Goal: Book appointment/travel/reservation

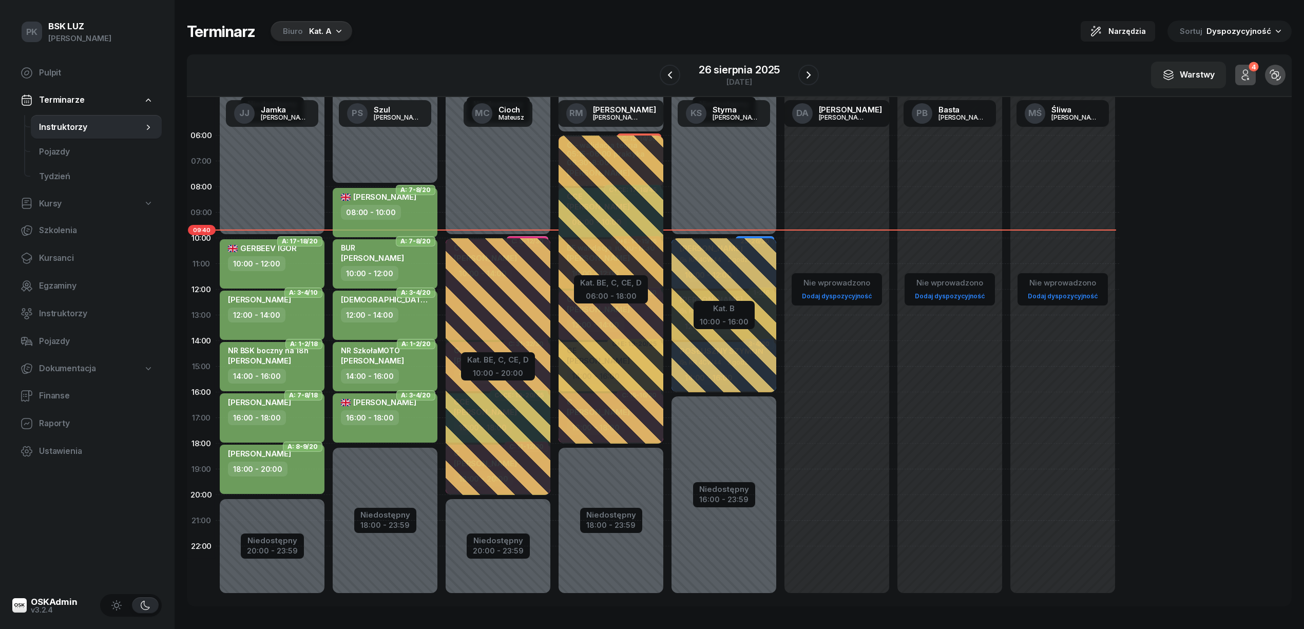
click at [327, 26] on div "Kat. A" at bounding box center [320, 31] width 23 height 12
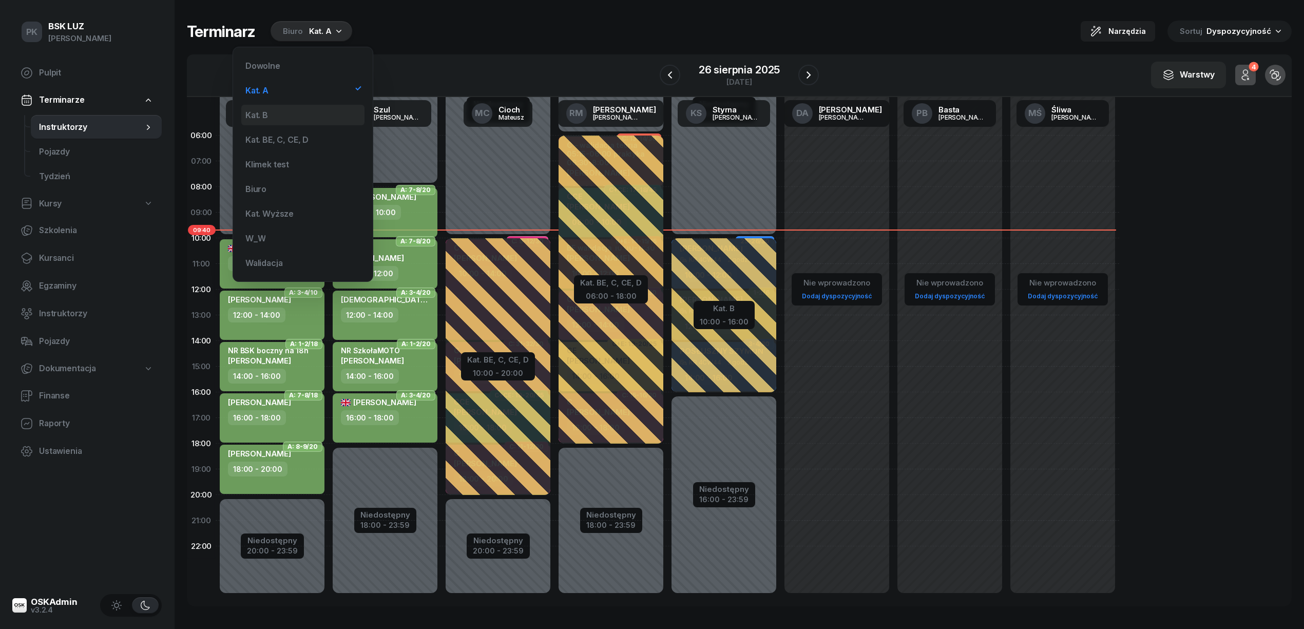
click at [286, 111] on div "Kat. B" at bounding box center [302, 115] width 123 height 21
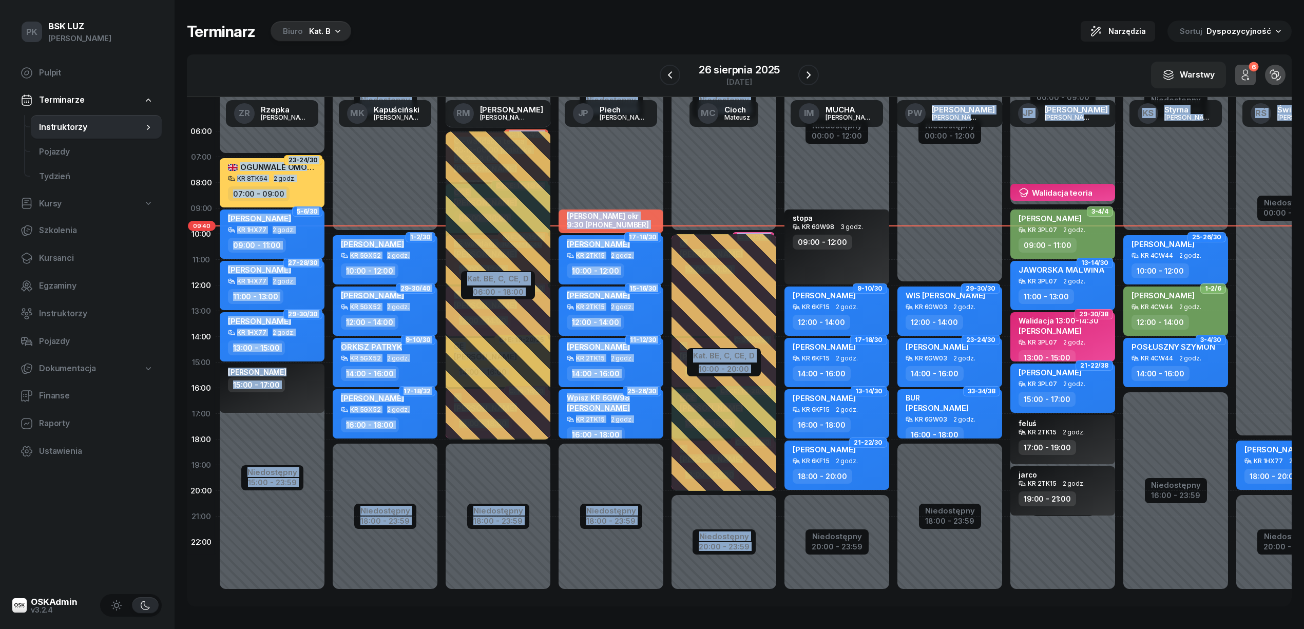
scroll to position [14, 0]
drag, startPoint x: 806, startPoint y: 595, endPoint x: 982, endPoint y: 600, distance: 176.6
click at [982, 600] on div "06:00 07:00 08:00 09:00 10:00 11:00 12:00 13:00 14:00 15:00 16:00 17:00 18:00 1…" at bounding box center [739, 351] width 1104 height 509
click at [667, 150] on div "Niedostępny 00:00 - 10:00 Niedostępny 18:00 - 23:59 [PERSON_NAME] okr 9:30 [PHO…" at bounding box center [723, 363] width 113 height 488
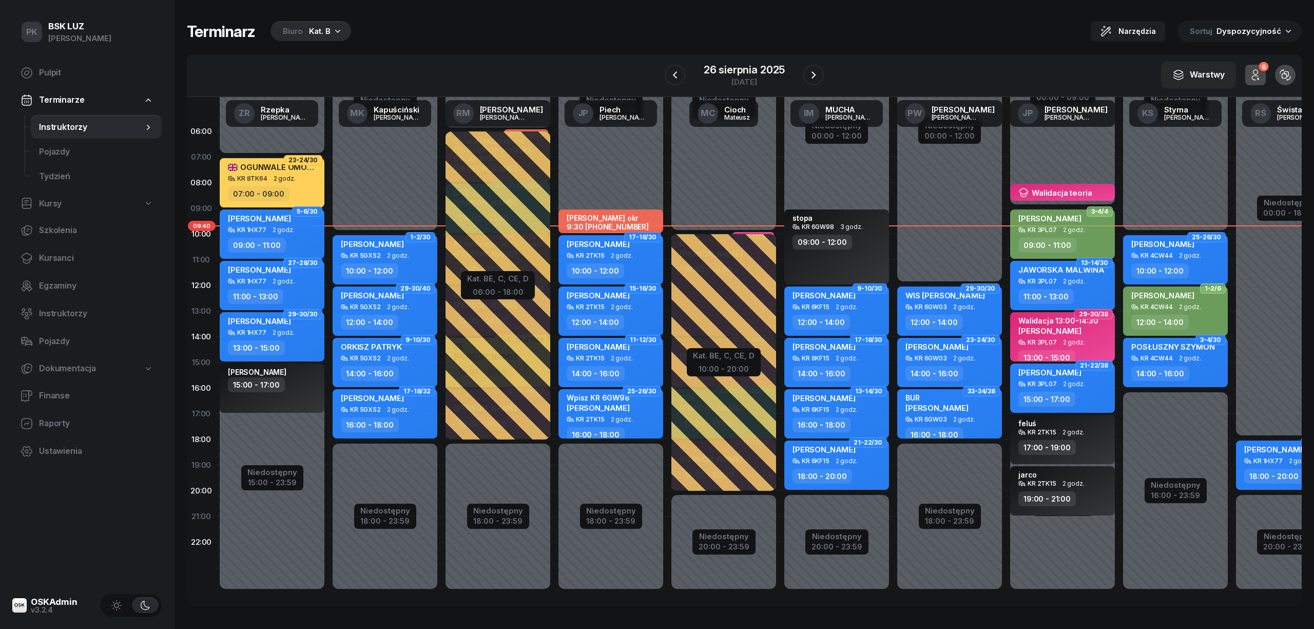
select select "07"
select select "09"
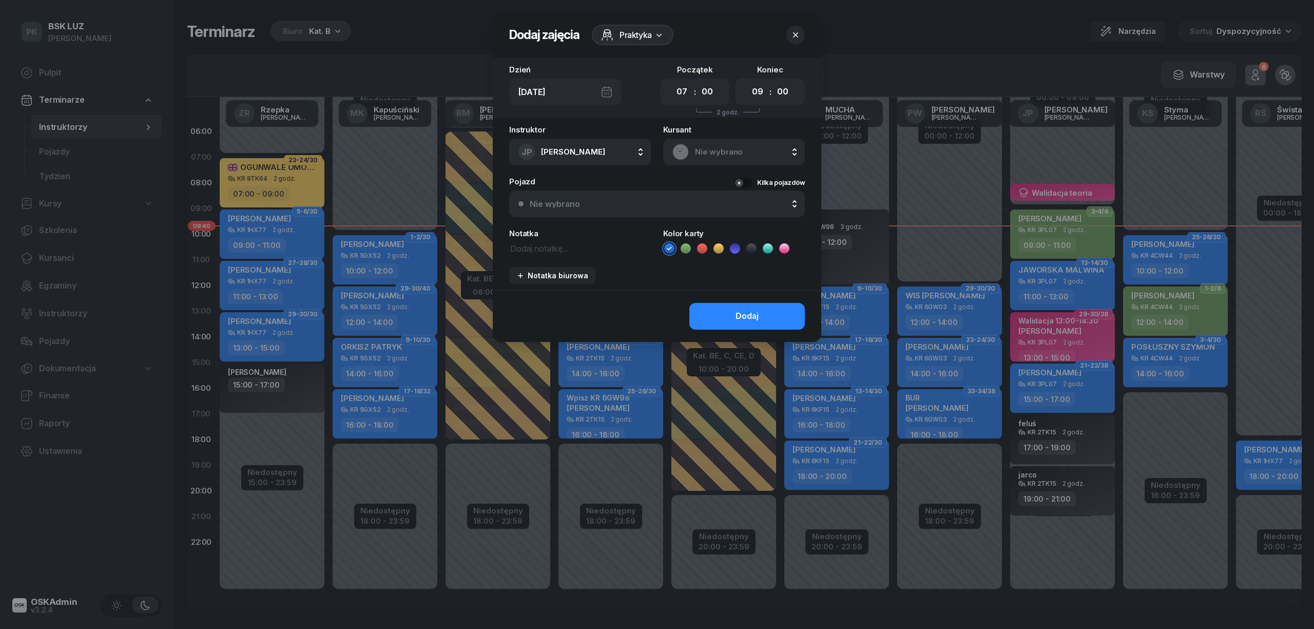
click at [793, 35] on icon "button" at bounding box center [795, 35] width 10 height 10
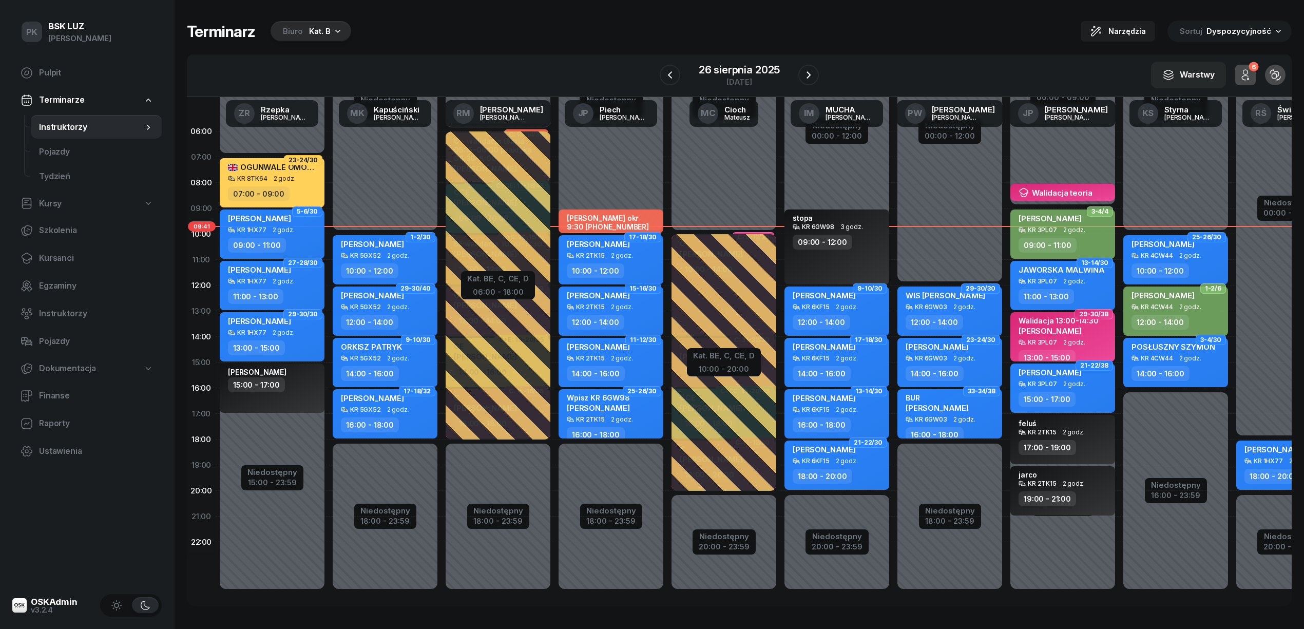
click at [645, 251] on div "[PERSON_NAME] KR 2TK15 2 godz. 10:00 - 12:00" at bounding box center [610, 259] width 105 height 49
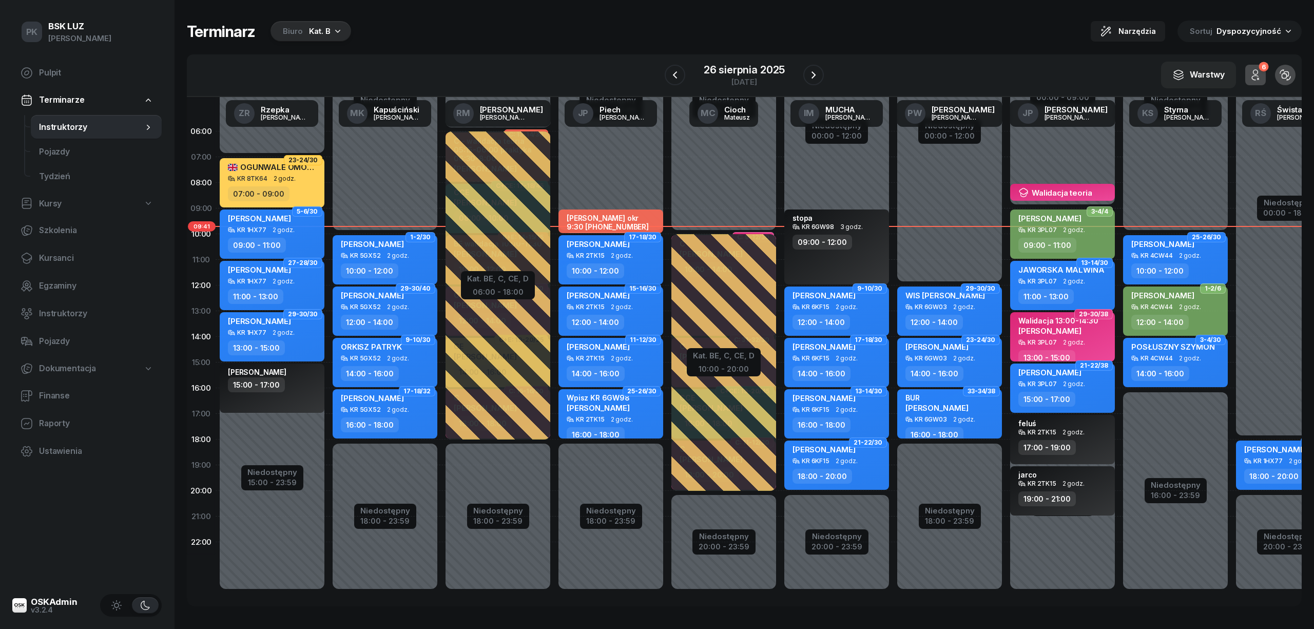
select select "10"
select select "12"
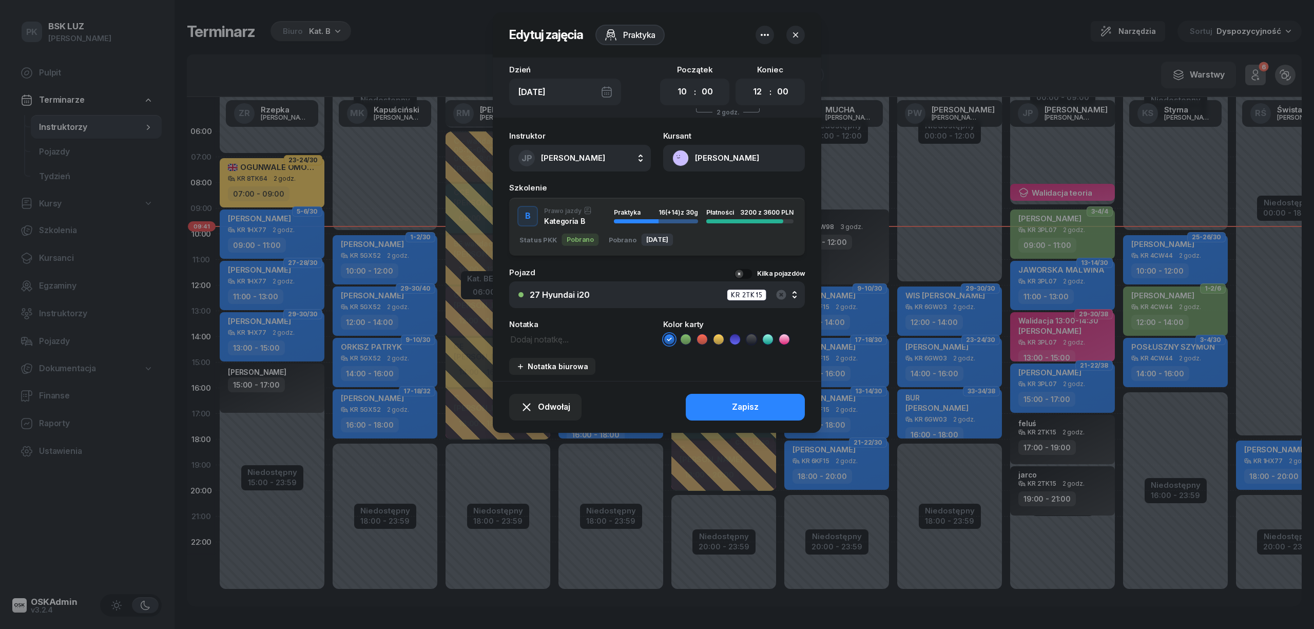
click at [774, 292] on div "27 Hyundai i20 KR 2TK15" at bounding box center [663, 294] width 266 height 13
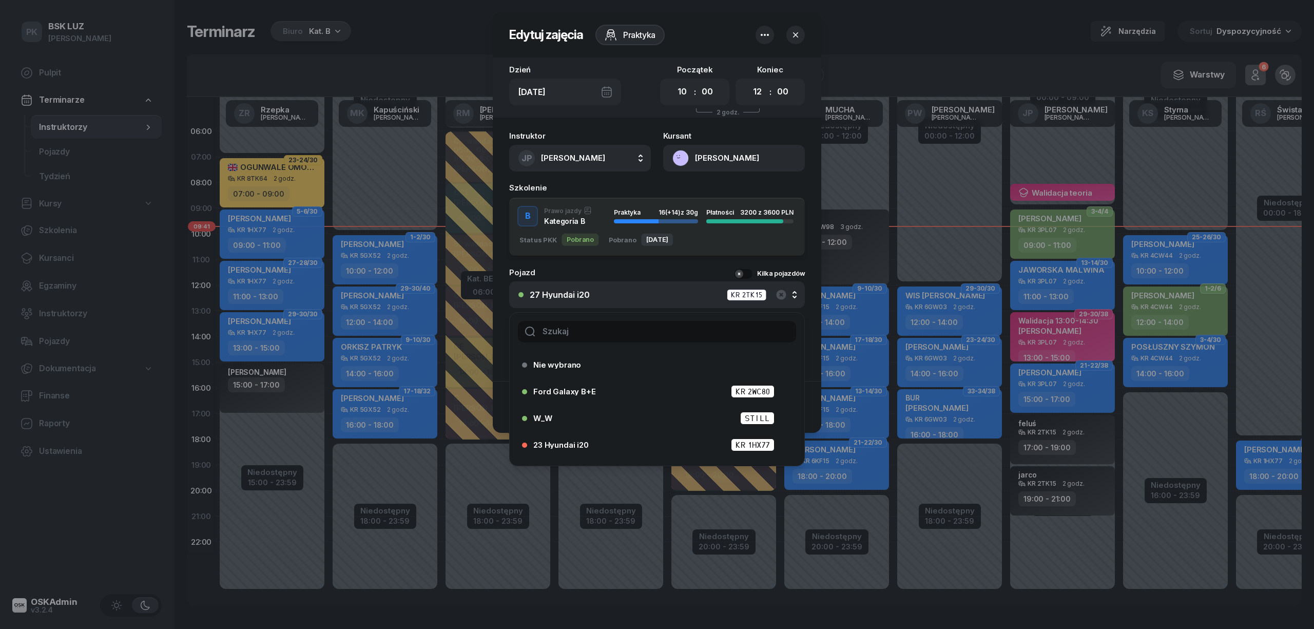
click at [628, 294] on div "27 Hyundai i20 KR 2TK15" at bounding box center [663, 294] width 266 height 13
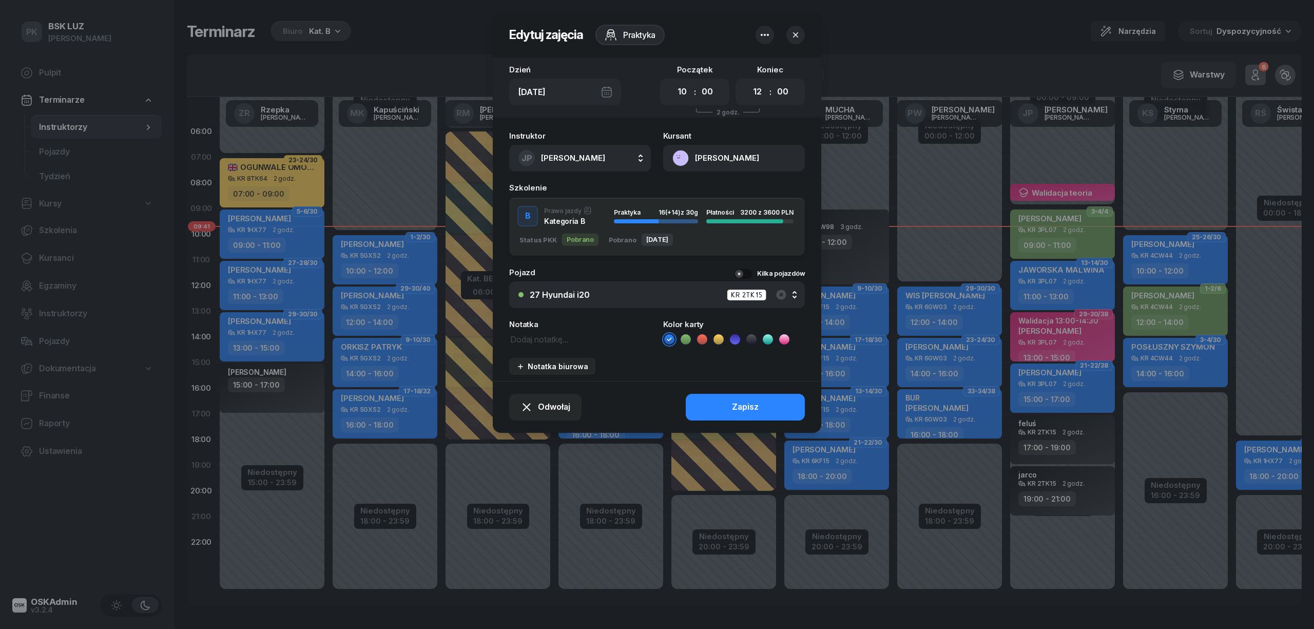
click at [631, 295] on div "27 Hyundai i20 KR 2TK15" at bounding box center [663, 294] width 266 height 13
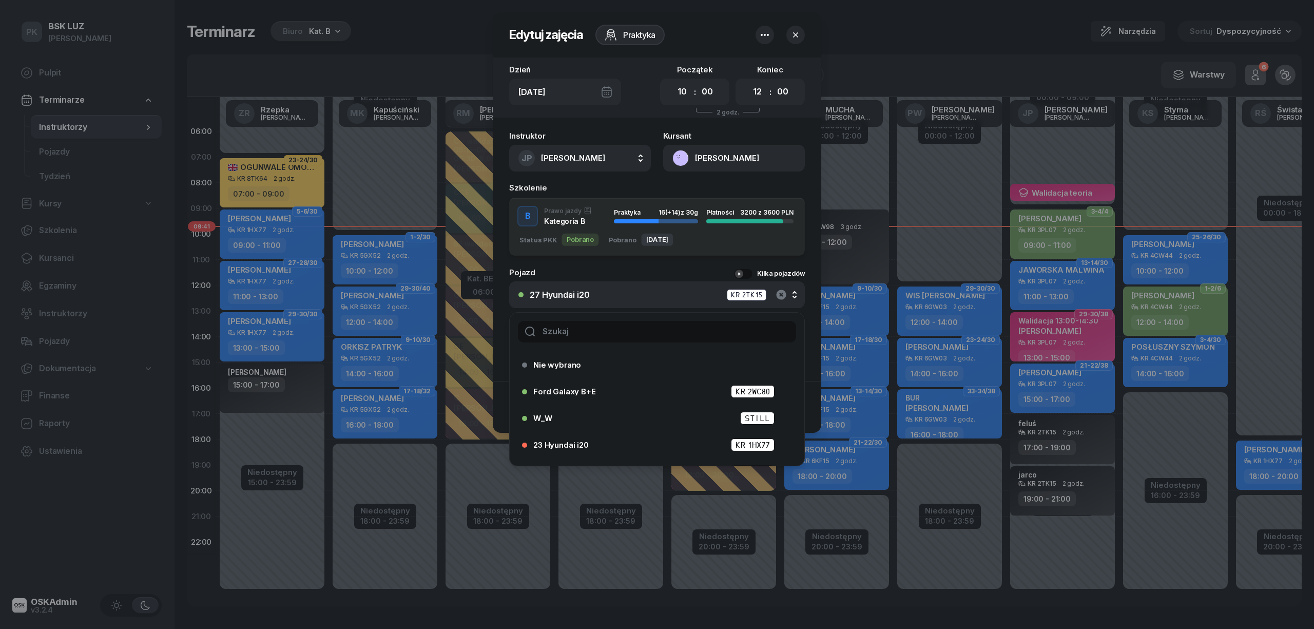
click at [781, 294] on icon "button" at bounding box center [781, 294] width 12 height 12
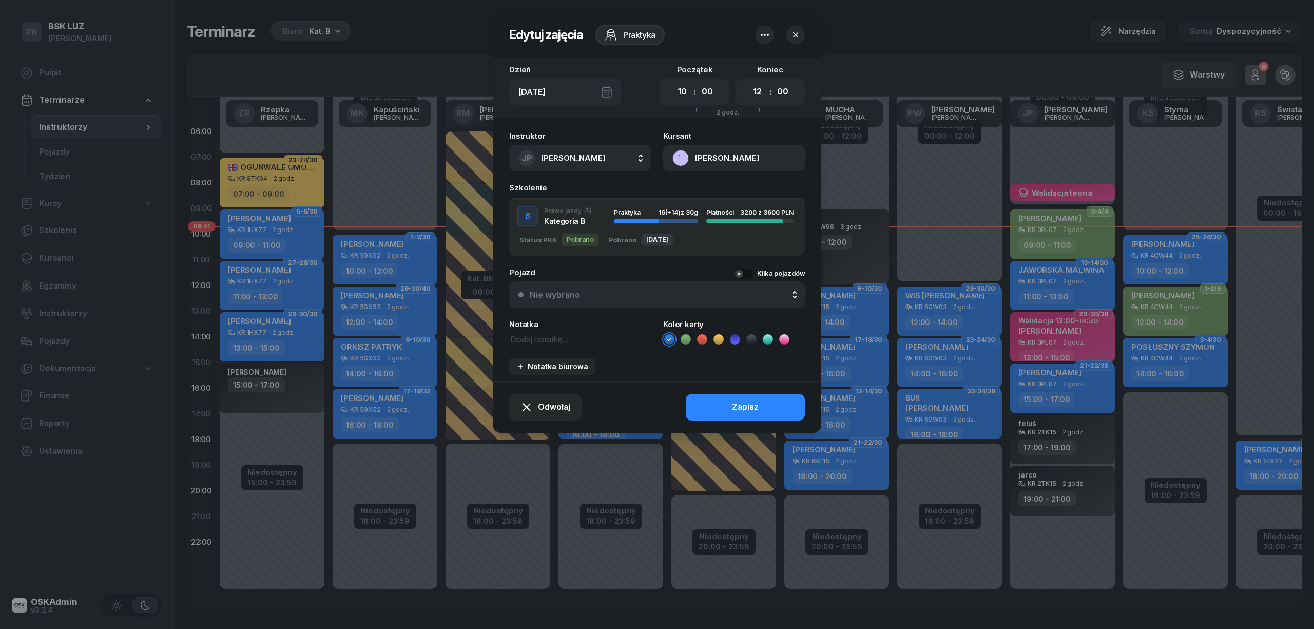
click at [649, 293] on div "Nie wybrano" at bounding box center [663, 294] width 266 height 8
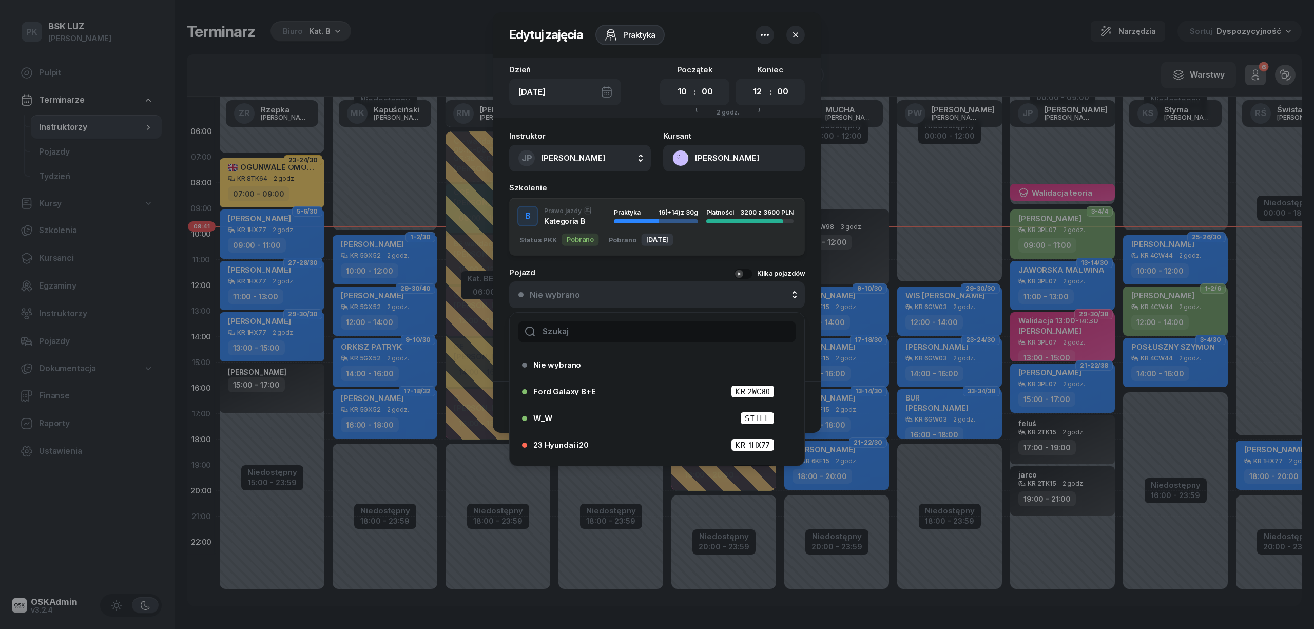
click at [621, 342] on div at bounding box center [657, 332] width 295 height 38
click at [619, 335] on input "text" at bounding box center [657, 332] width 278 height 22
type input "24"
click at [636, 434] on li "24 Hyundai i20 KR 6KF15" at bounding box center [657, 445] width 295 height 25
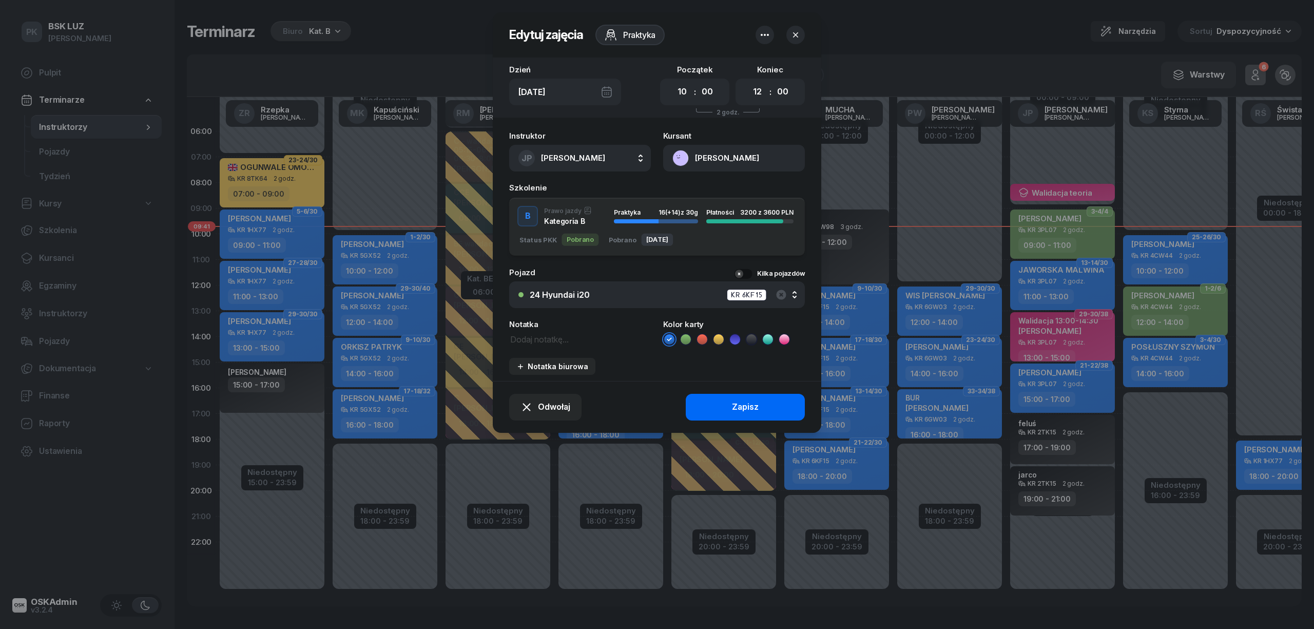
click at [740, 401] on div "Zapisz" at bounding box center [745, 406] width 27 height 13
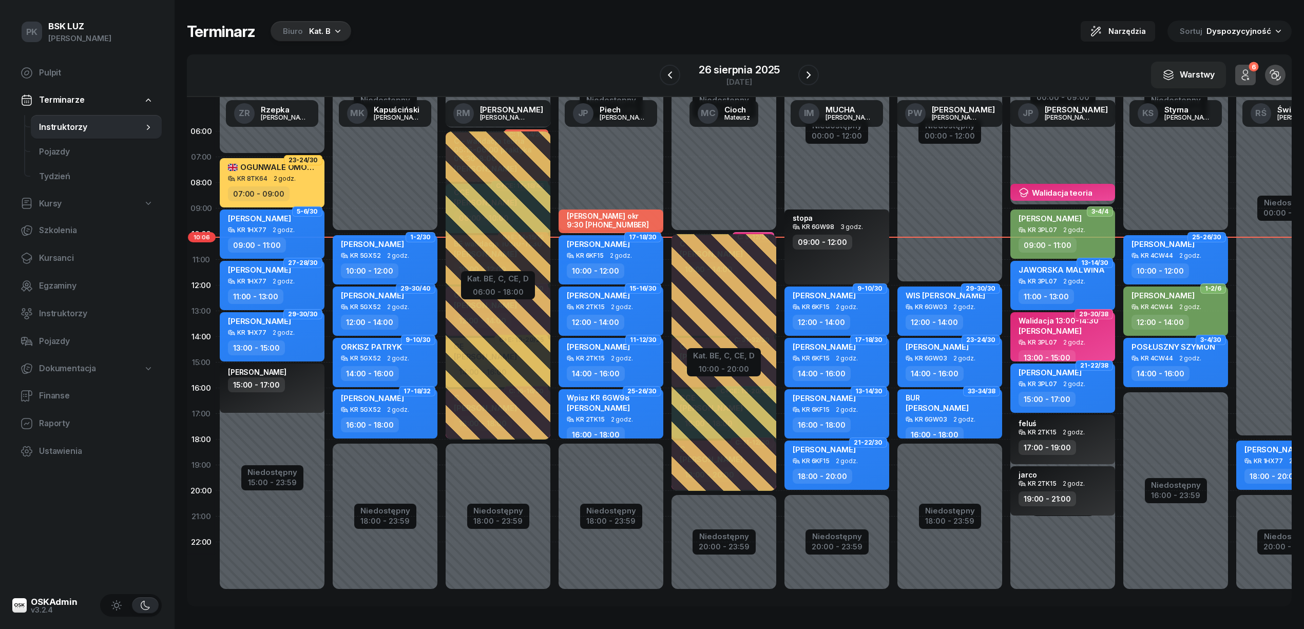
click at [419, 249] on div "[PERSON_NAME] 5GX52 2 godz. 10:00 - 12:00" at bounding box center [385, 259] width 105 height 49
select select "10"
select select "12"
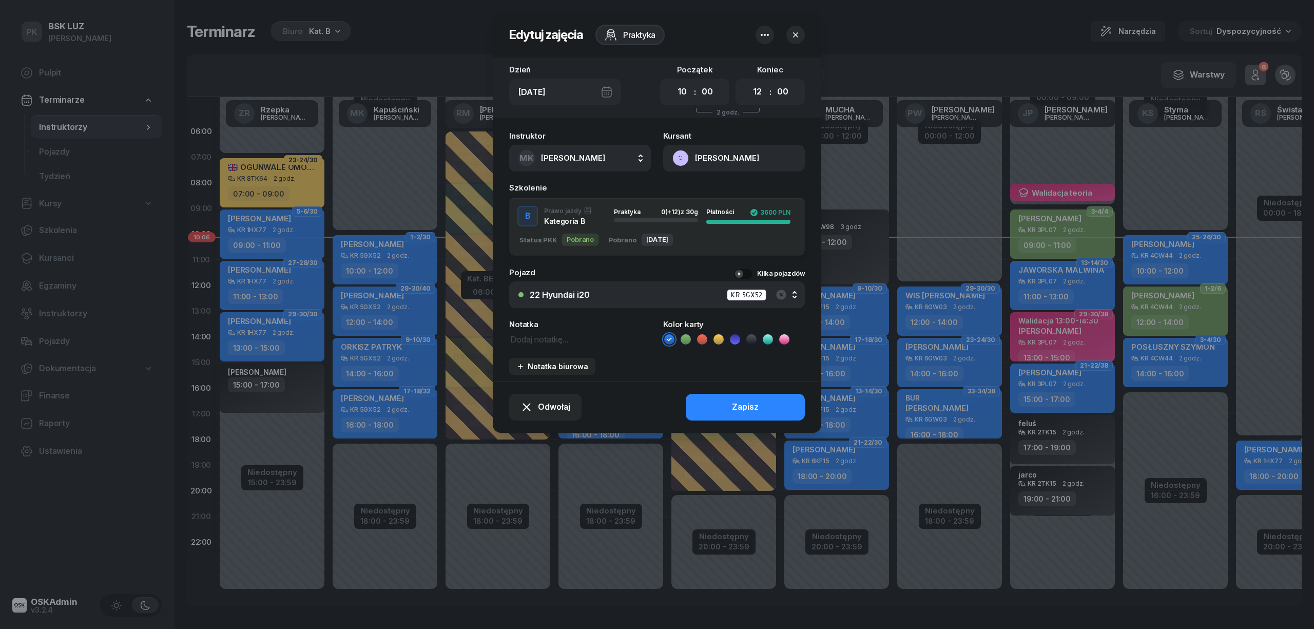
click at [756, 150] on button "[PERSON_NAME]" at bounding box center [734, 158] width 142 height 27
click at [715, 184] on link "Otwórz profil" at bounding box center [733, 194] width 134 height 26
